Goal: Information Seeking & Learning: Find specific fact

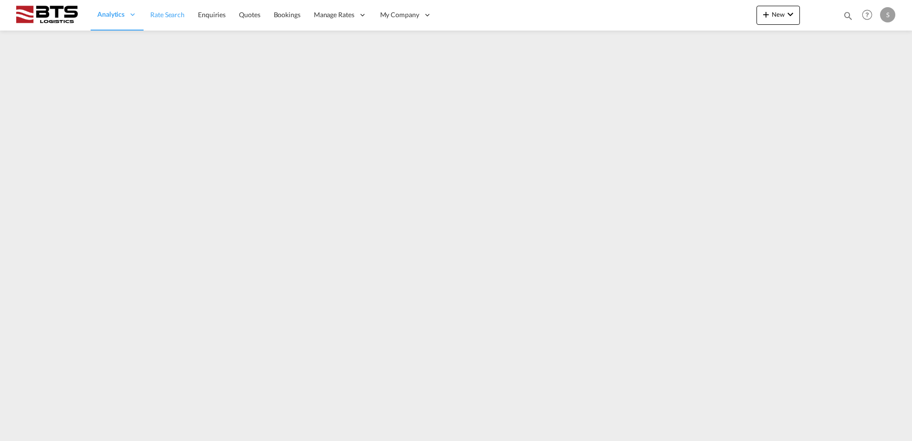
click at [171, 14] on span "Rate Search" at bounding box center [167, 14] width 34 height 8
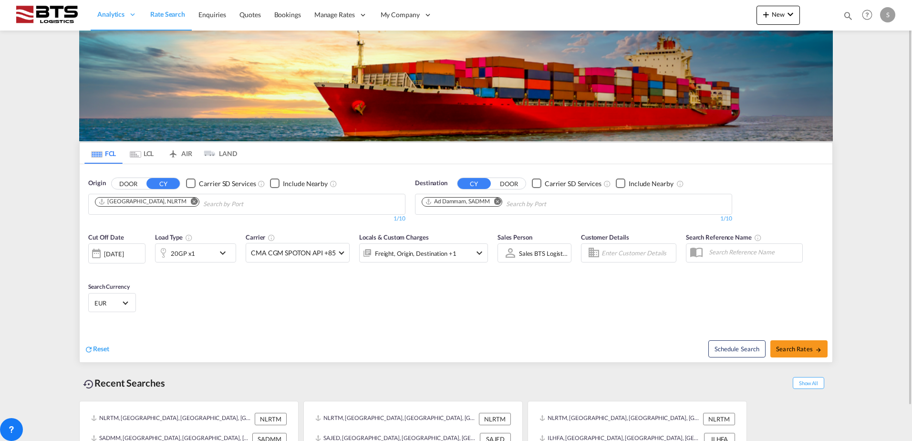
click at [498, 200] on md-icon "Remove" at bounding box center [497, 200] width 7 height 7
click at [472, 202] on body "Analytics Reports Dashboard Rate Search Enquiries Quotes Bookings" at bounding box center [456, 220] width 912 height 441
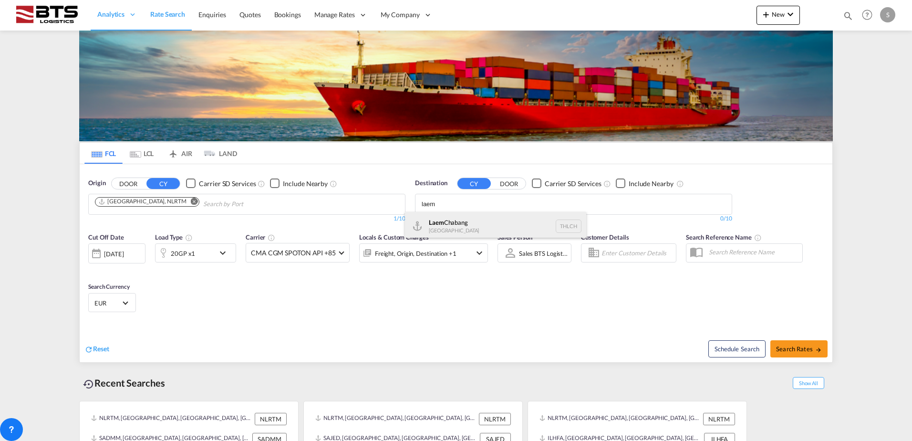
type input "laem"
click at [473, 220] on div "Laem Chabang [GEOGRAPHIC_DATA] THLCH" at bounding box center [495, 226] width 181 height 29
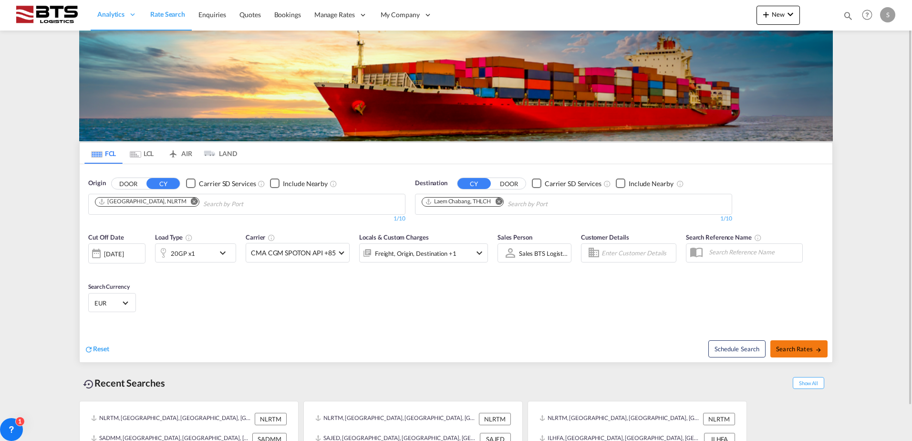
click at [810, 350] on span "Search Rates" at bounding box center [799, 349] width 46 height 8
type input "NLRTM to THLCH / [DATE]"
